Goal: Information Seeking & Learning: Learn about a topic

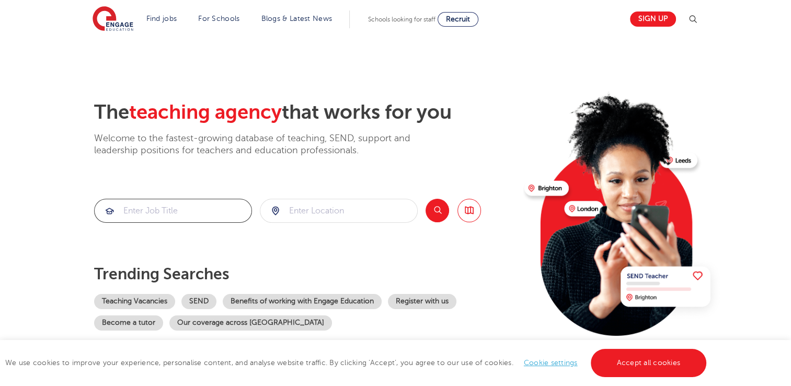
click at [128, 205] on input "search" at bounding box center [173, 210] width 157 height 23
type input "head of art"
click at [440, 208] on button "Search" at bounding box center [438, 211] width 24 height 24
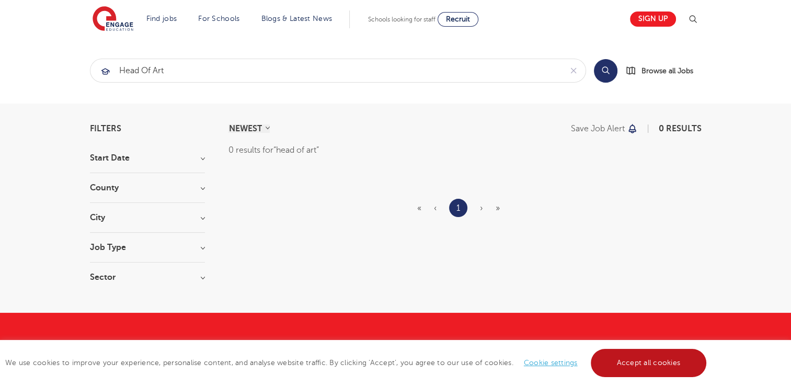
click at [632, 363] on link "Accept all cookies" at bounding box center [649, 363] width 116 height 28
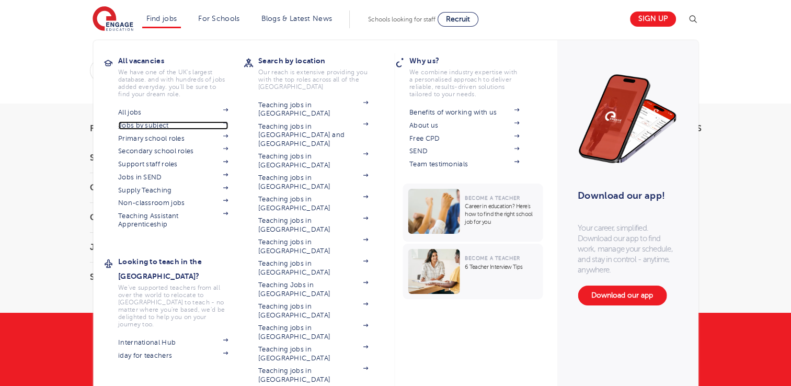
click at [160, 123] on link "Jobs by subject" at bounding box center [173, 125] width 110 height 8
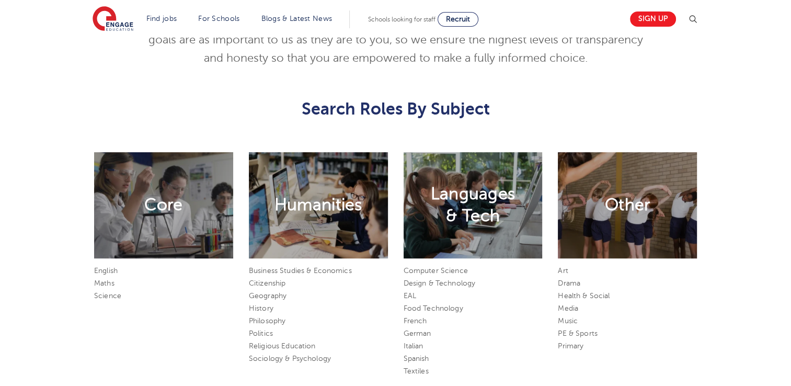
scroll to position [481, 0]
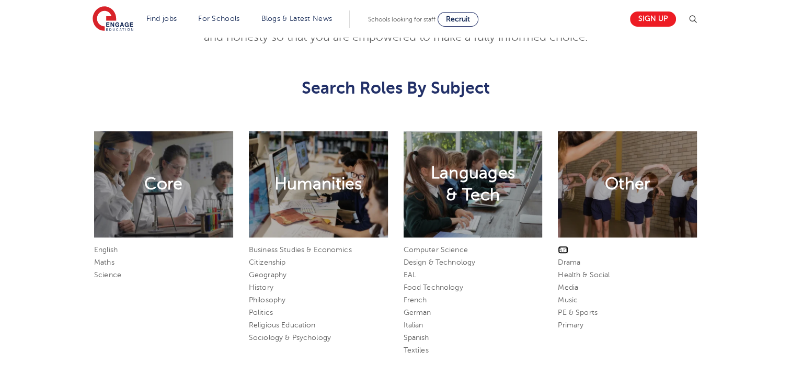
click at [562, 249] on link "Art" at bounding box center [563, 250] width 10 height 8
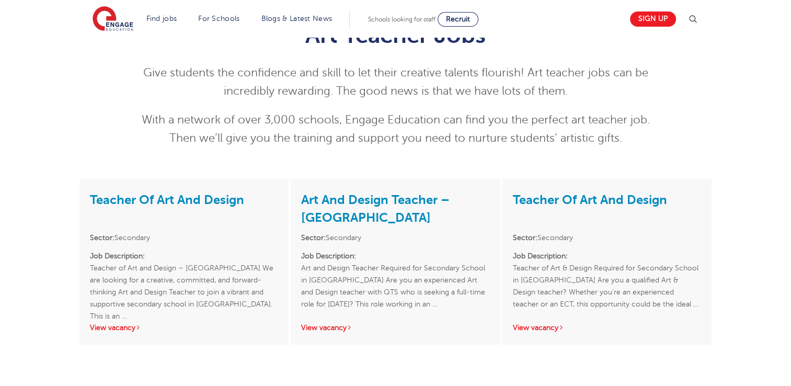
scroll to position [84, 0]
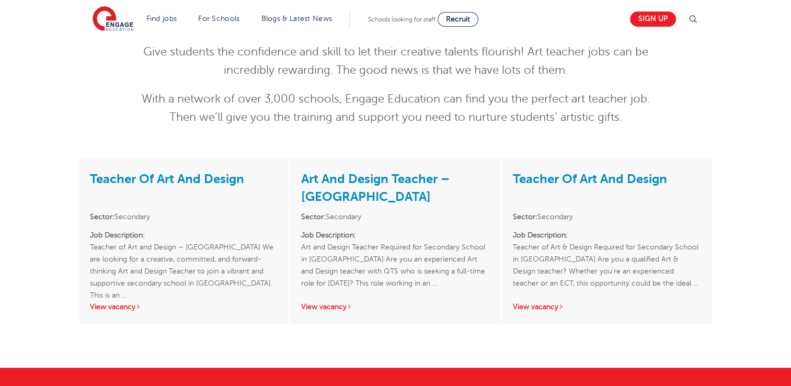
click at [562, 249] on p "Job Description: Teacher of Art & Design Required for Secondary School in Leeds…" at bounding box center [607, 259] width 188 height 60
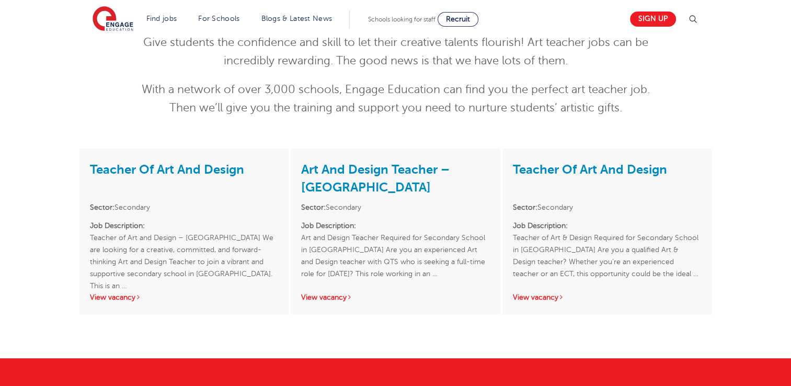
scroll to position [92, 0]
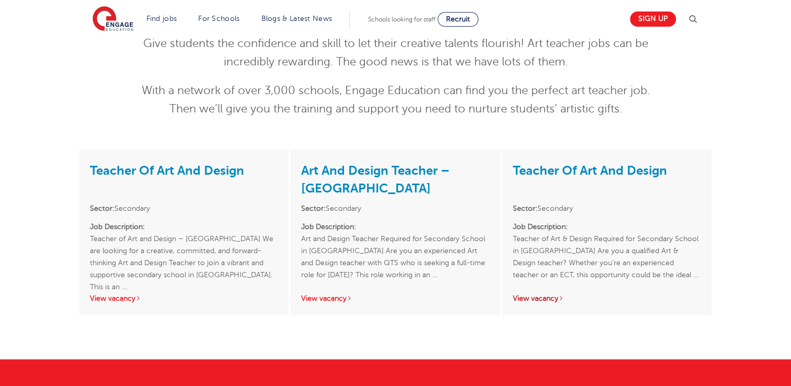
click at [548, 297] on link "View vacancy" at bounding box center [538, 298] width 51 height 8
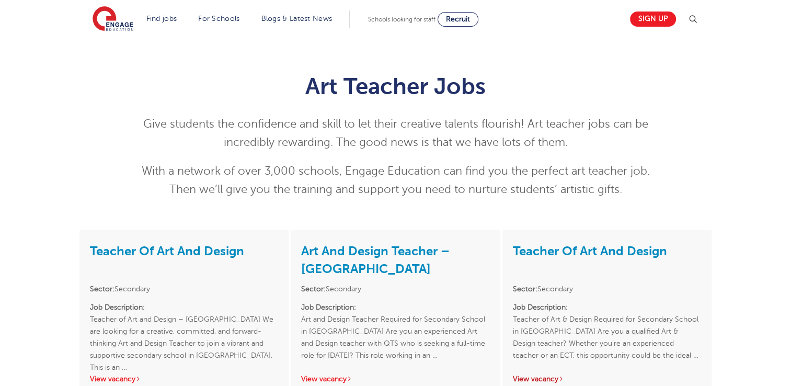
scroll to position [0, 0]
